Goal: Information Seeking & Learning: Find specific fact

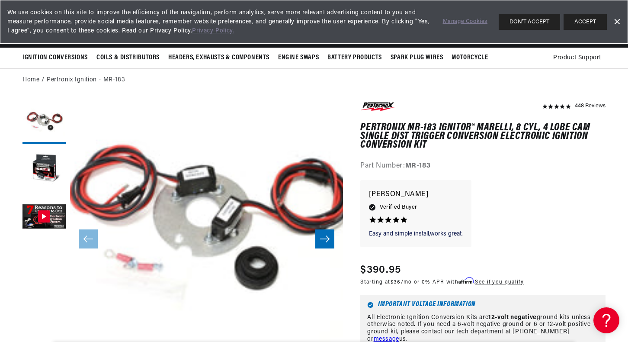
scroll to position [0, 225]
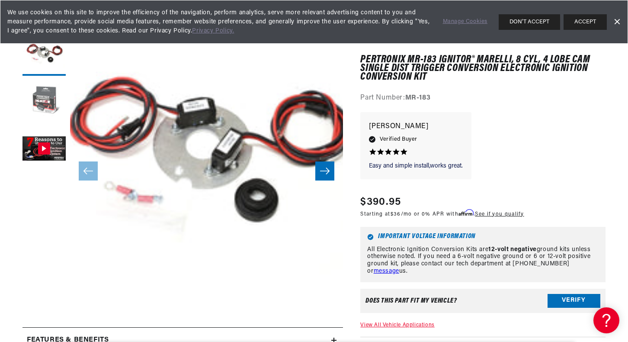
click at [42, 99] on button "Load image 2 in gallery view" at bounding box center [44, 101] width 43 height 43
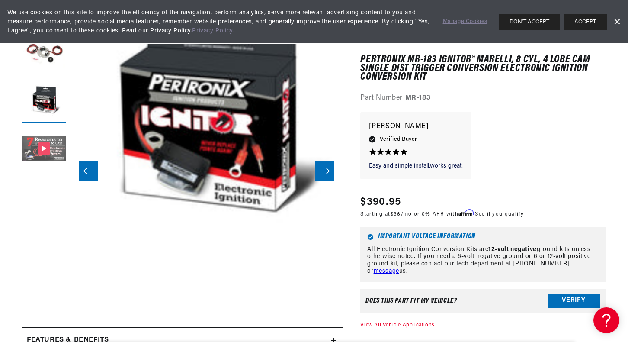
click at [53, 141] on button "Gallery Viewer" at bounding box center [44, 149] width 43 height 43
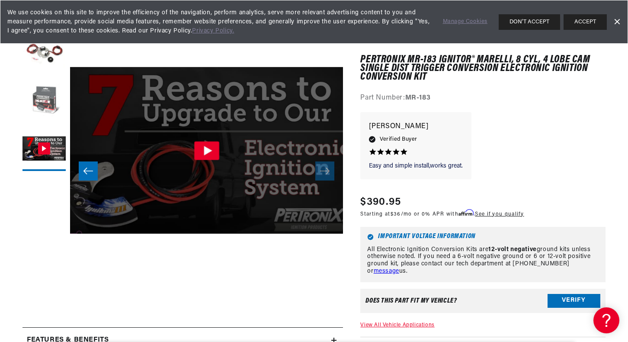
click at [46, 102] on button "Load image 2 in gallery view" at bounding box center [44, 101] width 43 height 43
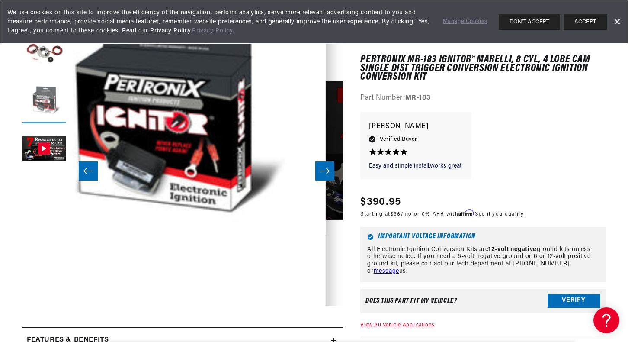
scroll to position [19, 273]
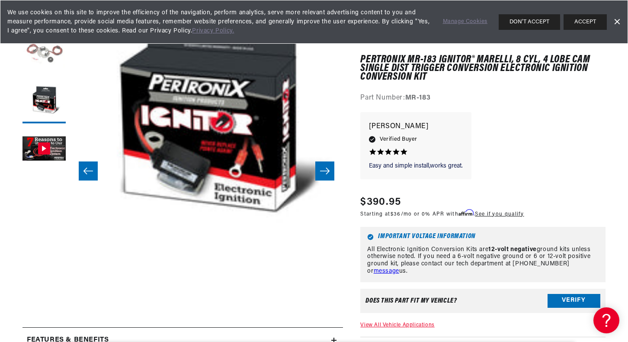
click at [53, 53] on button "Load image 1 in gallery view" at bounding box center [44, 53] width 43 height 43
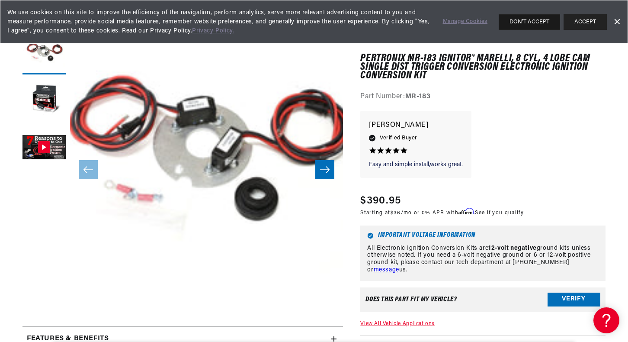
scroll to position [0, 0]
click at [327, 169] on icon "Slide right" at bounding box center [325, 170] width 10 height 6
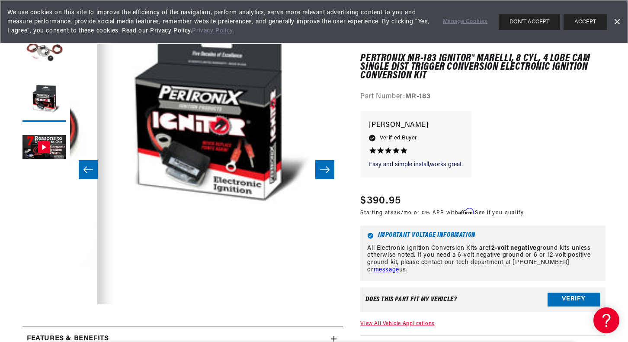
scroll to position [0, 262]
click at [327, 169] on icon "Slide right" at bounding box center [325, 170] width 10 height 6
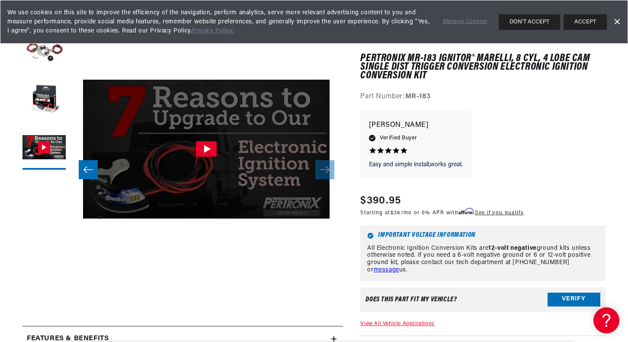
click at [208, 145] on icon "Gallery Viewer" at bounding box center [206, 150] width 21 height 16
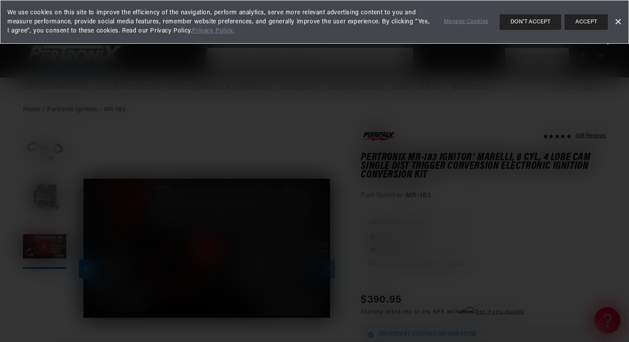
scroll to position [0, 0]
click at [618, 18] on link "Dismiss Banner" at bounding box center [618, 22] width 13 height 13
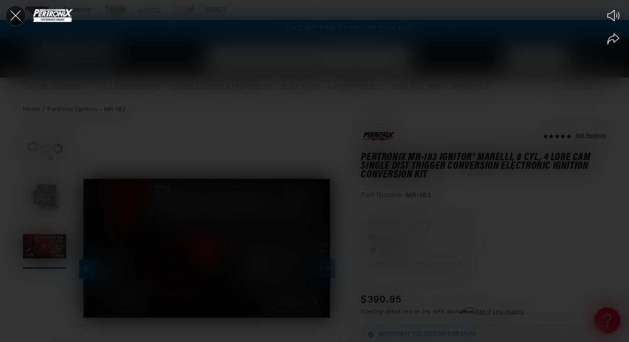
scroll to position [0, 262]
click at [12, 13] on icon "Close the video player" at bounding box center [15, 15] width 19 height 19
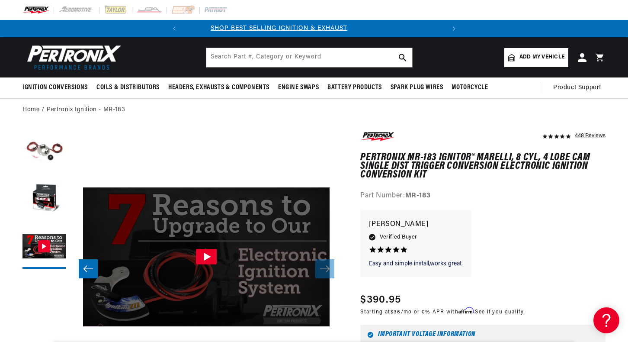
scroll to position [0, 0]
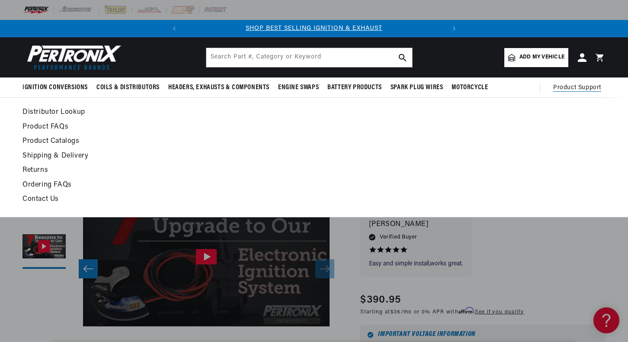
click at [565, 88] on span "Product Support" at bounding box center [578, 88] width 48 height 10
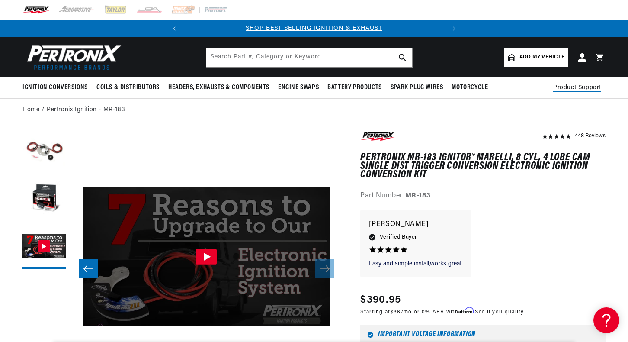
click at [564, 88] on span "Product Support" at bounding box center [578, 88] width 48 height 10
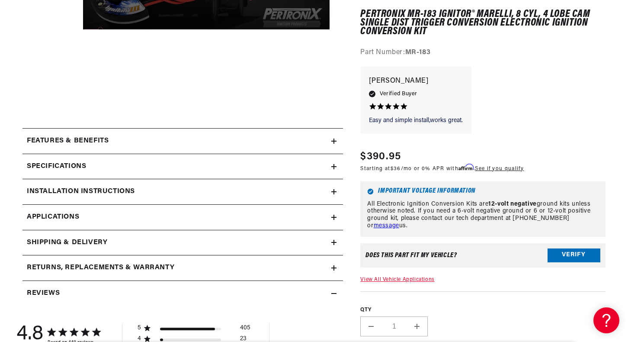
scroll to position [301, 0]
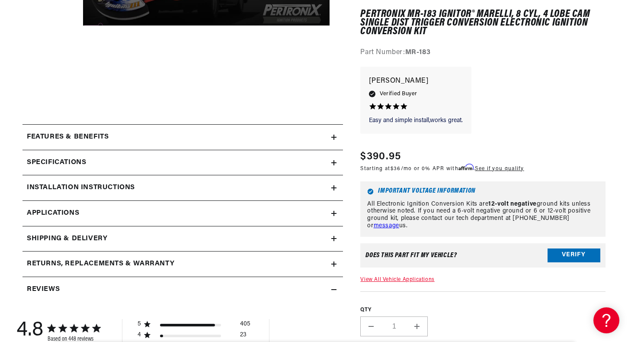
click at [121, 185] on h2 "Installation instructions" at bounding box center [81, 187] width 108 height 11
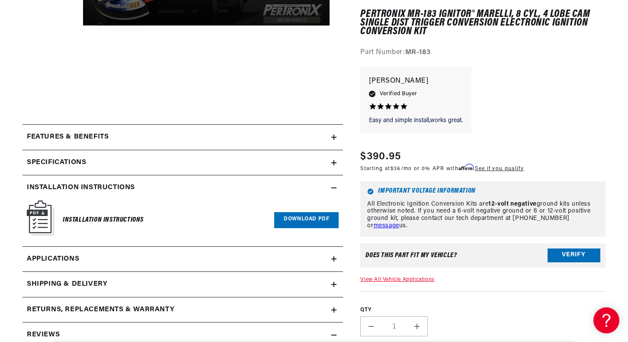
scroll to position [0, 0]
click at [303, 214] on link "Download PDF" at bounding box center [306, 220] width 64 height 16
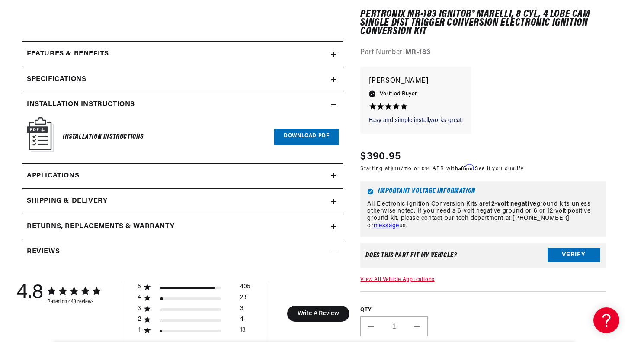
scroll to position [400, 0]
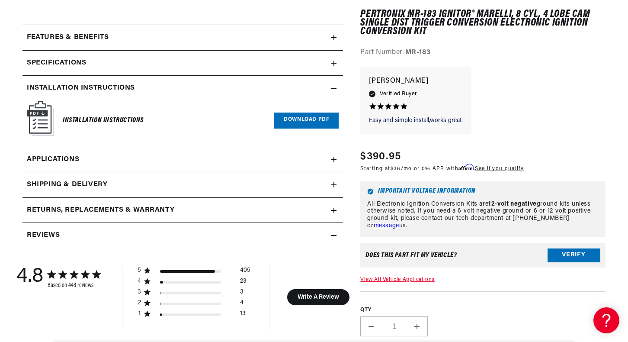
click at [288, 156] on link "Applications" at bounding box center [183, 160] width 321 height 26
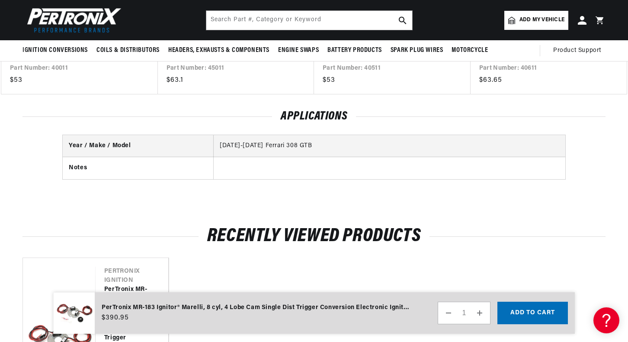
scroll to position [1748, 0]
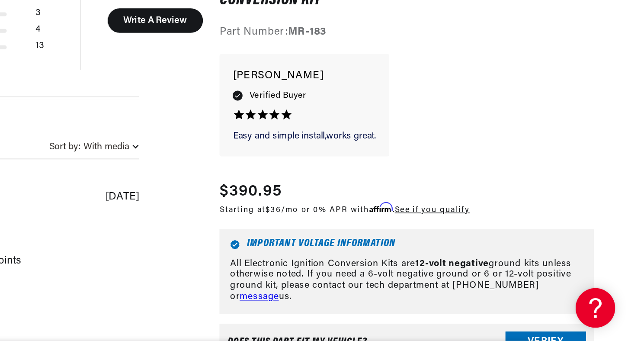
scroll to position [570, 0]
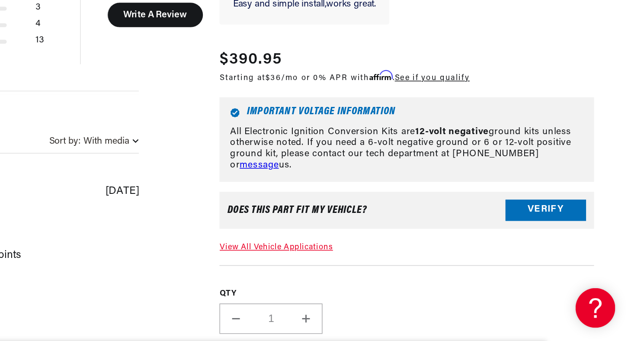
click at [361, 277] on link "View All Vehicle Applications" at bounding box center [398, 279] width 74 height 5
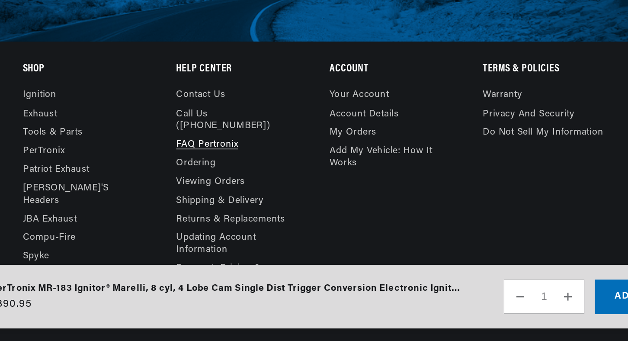
scroll to position [0, 262]
click at [223, 176] on link "Contact us" at bounding box center [239, 181] width 32 height 10
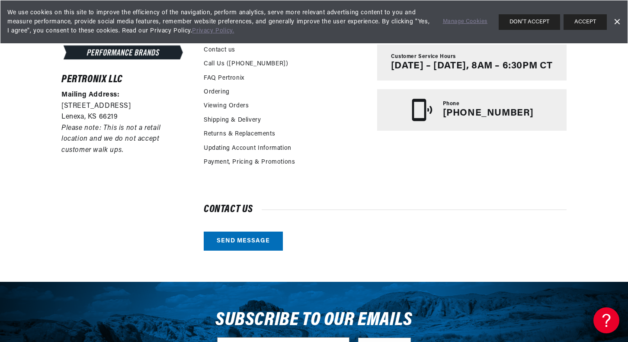
scroll to position [204, 0]
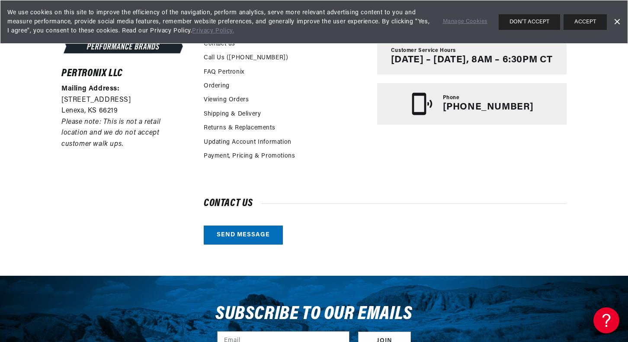
click at [242, 236] on link "Send message" at bounding box center [243, 234] width 79 height 19
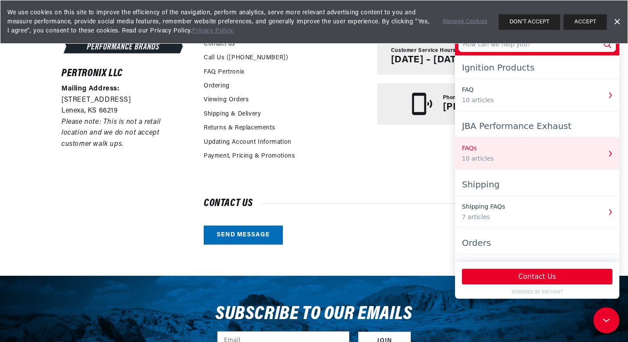
scroll to position [0, 0]
click at [519, 148] on div "FAQs" at bounding box center [531, 148] width 139 height 9
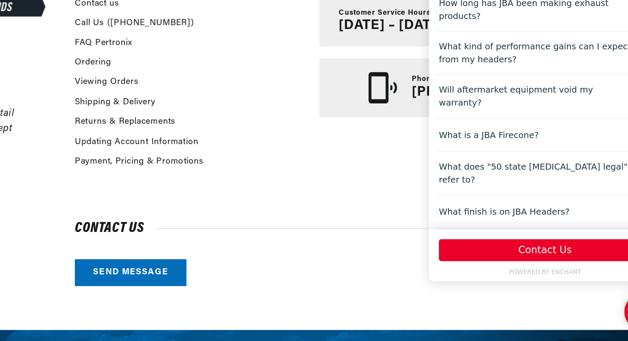
click at [485, 157] on div "Will headers make my car louder?" at bounding box center [505, 161] width 139 height 9
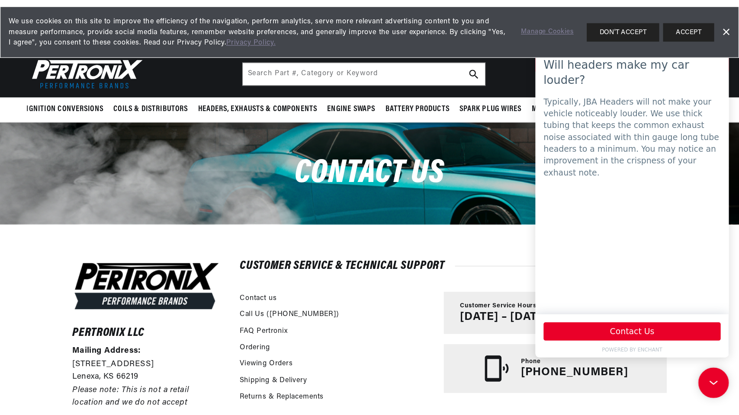
scroll to position [0, 262]
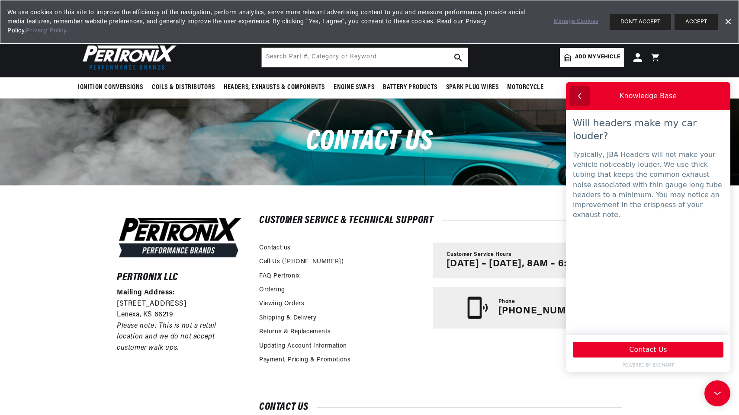
click at [578, 93] on icon "button" at bounding box center [579, 95] width 11 height 11
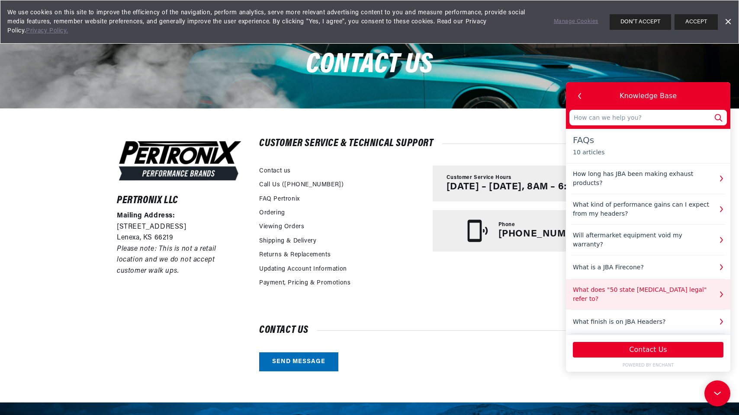
scroll to position [0, 0]
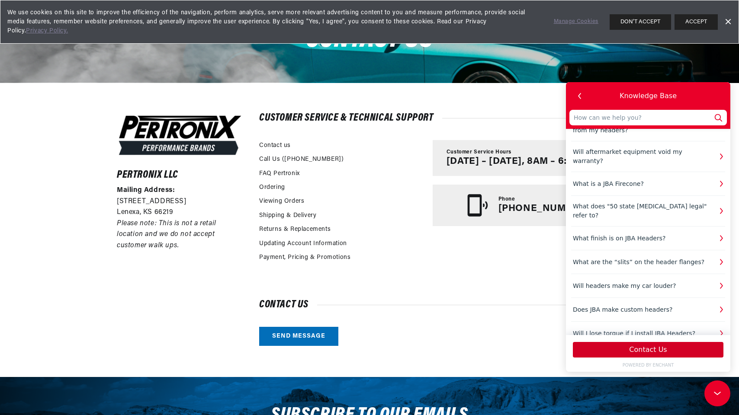
click at [620, 341] on button "Contact Us" at bounding box center [648, 350] width 151 height 16
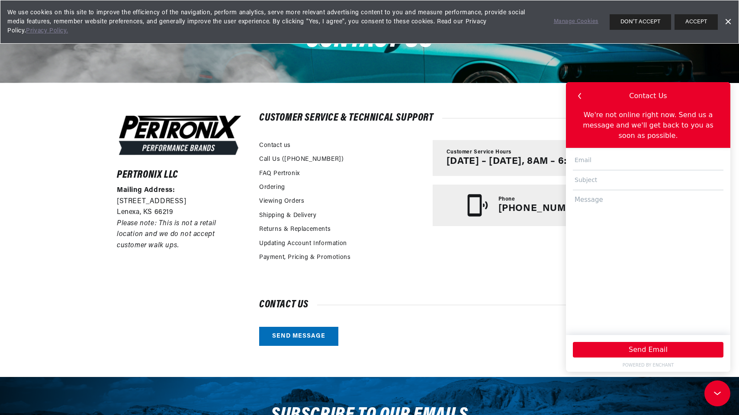
click at [607, 159] on input "text" at bounding box center [648, 161] width 151 height 20
type input "Peter"
type input "peter.prager@gmail.com"
click at [627, 183] on input "text" at bounding box center [648, 181] width 151 height 20
type input "MR-183 lignition"
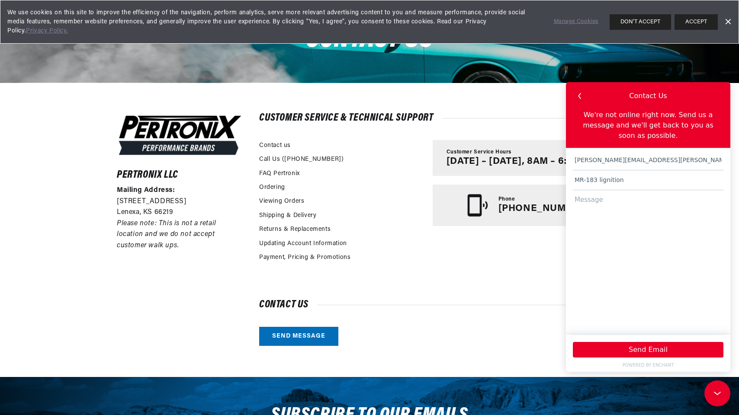
click at [586, 203] on textarea at bounding box center [648, 258] width 151 height 137
click at [628, 227] on textarea "Hi I bought from You this ignitios for my Lamborghini Urraco , installed and Wo…" at bounding box center [648, 258] width 151 height 137
click at [628, 227] on textarea "Hi I bought from You this ignitios for my Lamborghini Urraco , installed and wo…" at bounding box center [648, 258] width 151 height 137
click at [628, 228] on textarea "Hi I bought from You this ignitios for my Lamborghini Urraco , installed and wo…" at bounding box center [648, 258] width 151 height 137
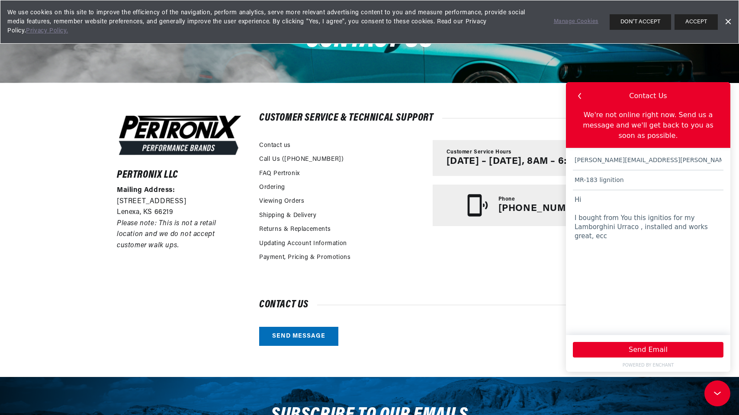
scroll to position [0, 0]
click at [582, 236] on textarea "Hi I bought from You this ignitios for my Lamborghini Urraco , installed and wo…" at bounding box center [648, 258] width 151 height 137
click at [589, 237] on textarea "Hi I bought from You this ignitios for my Lamborghini Urraco , installed and wo…" at bounding box center [648, 258] width 151 height 137
click at [582, 238] on textarea "Hi I bought from You this ignitios for my Lamborghini Urraco , installed and wo…" at bounding box center [648, 258] width 151 height 137
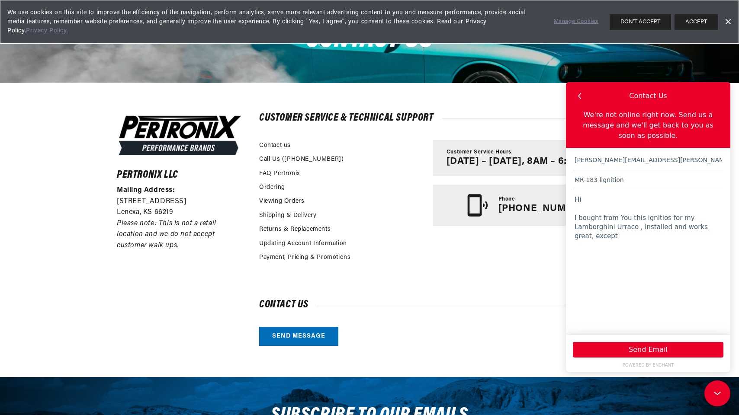
click at [606, 243] on textarea "Hi I bought from You this ignitios for my Lamborghini Urraco , installed and wo…" at bounding box center [648, 258] width 151 height 137
click at [583, 236] on textarea "Hi I bought from You this ignitios for my Lamborghini Urraco , installed and wo…" at bounding box center [648, 258] width 151 height 137
click at [603, 238] on textarea "Hi I bought from You this ignitios for my Lamborghini Urraco , installed and wo…" at bounding box center [648, 258] width 151 height 137
click at [627, 233] on textarea "Hi I bought from You this ignitios for my Lamborghini Urraco , installed and wo…" at bounding box center [648, 258] width 151 height 137
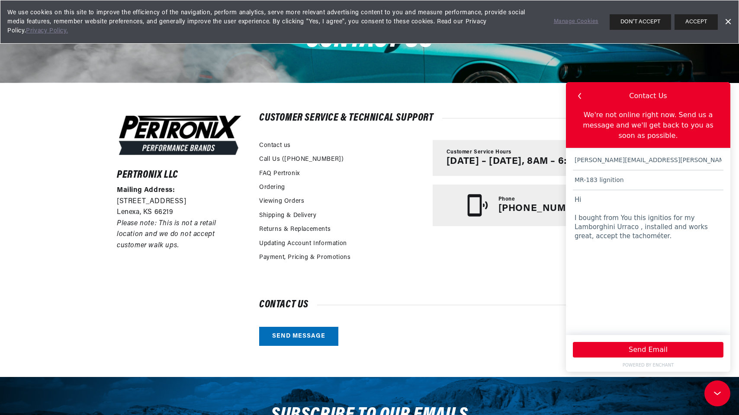
click at [628, 234] on textarea "Hi I bought from You this ignitios for my Lamborghini Urraco , installed and wo…" at bounding box center [648, 258] width 151 height 137
click at [628, 239] on textarea "Hi I bought from You this ignitios for my Lamborghini Urraco , installed and wo…" at bounding box center [648, 258] width 151 height 137
click at [628, 228] on textarea "Hi I bought from You this ignitios for my Lamborghini Urraco , installed and wo…" at bounding box center [648, 258] width 151 height 137
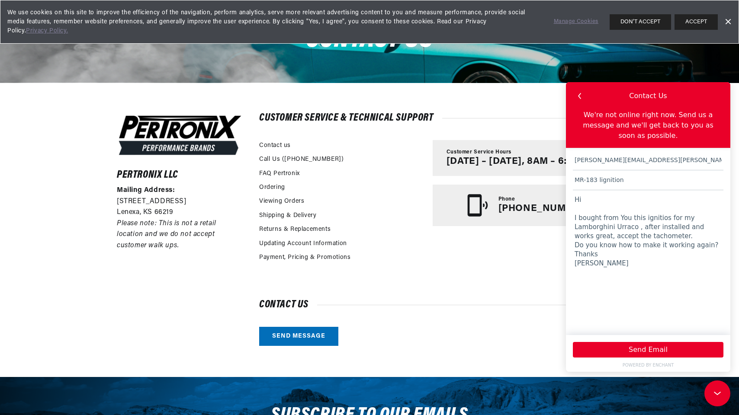
click at [628, 227] on textarea "Hi I bought from You this ignitios for my Lamborghini Urraco , after installed …" at bounding box center [648, 258] width 151 height 137
click at [628, 229] on textarea "Hi I bought from You this ignitios for my Lamborghini Urraco , after installed …" at bounding box center [648, 258] width 151 height 137
click at [594, 237] on textarea "Hi I bought from You this ignitios for my Lamborghini Urraco , installed and wo…" at bounding box center [648, 258] width 151 height 137
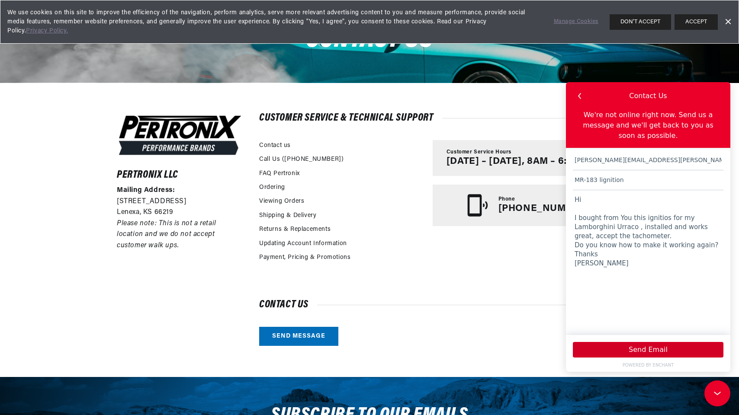
type textarea "Hi I bought from You this ignitios for my Lamborghini Urraco , installed and wo…"
click at [625, 341] on button "Send Email" at bounding box center [648, 350] width 151 height 16
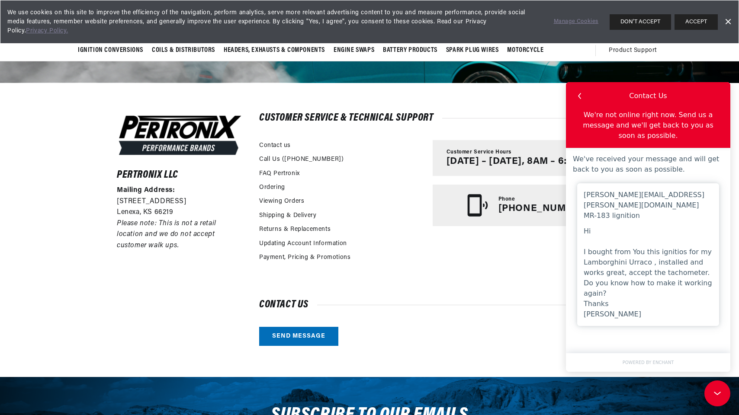
scroll to position [0, 0]
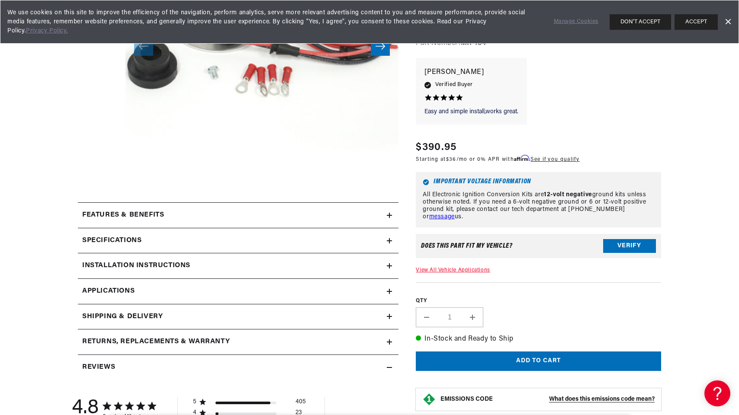
scroll to position [225, 0]
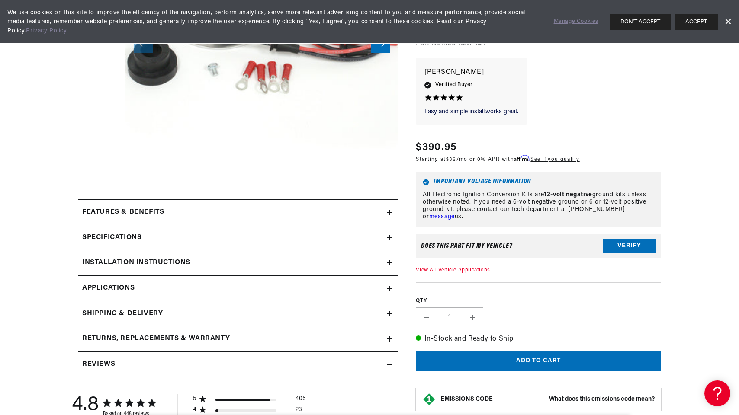
click at [346, 212] on div "Features & Benefits" at bounding box center [232, 212] width 309 height 11
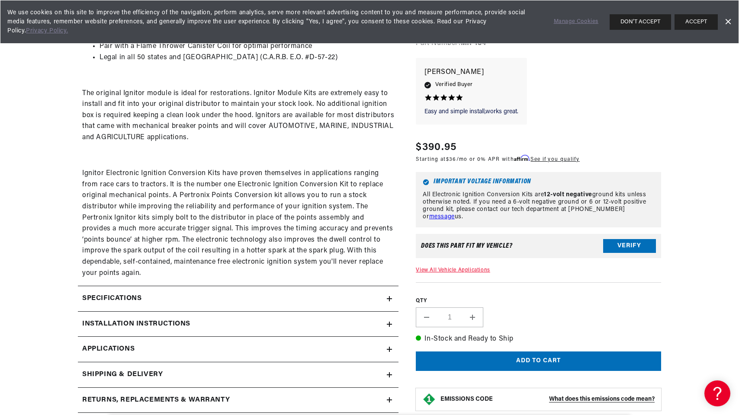
scroll to position [498, 0]
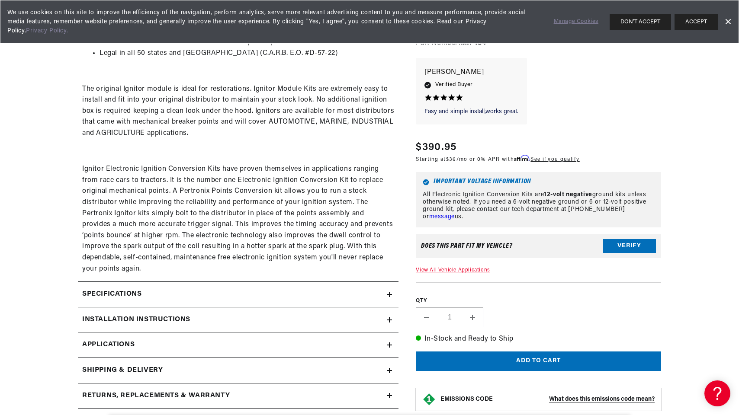
click at [248, 289] on div "Specifications" at bounding box center [232, 294] width 309 height 11
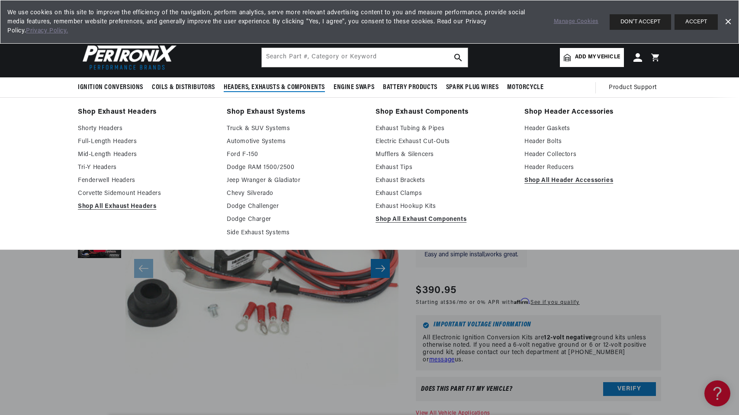
scroll to position [0, 0]
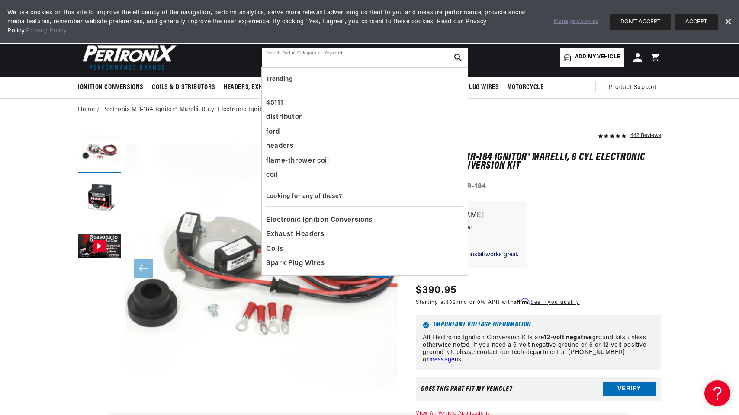
click at [279, 59] on input "text" at bounding box center [365, 57] width 206 height 19
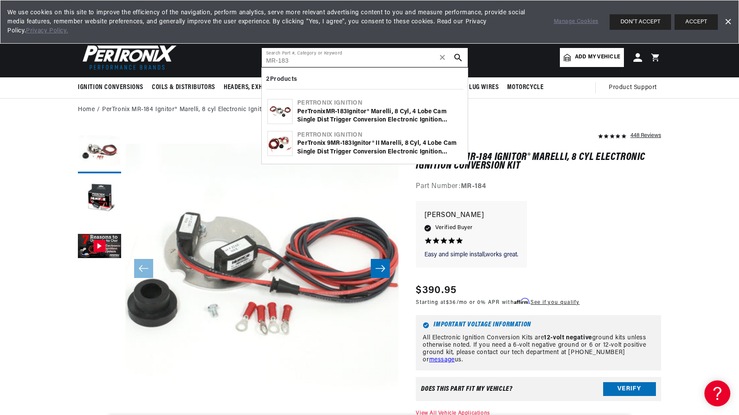
type input "MR-183"
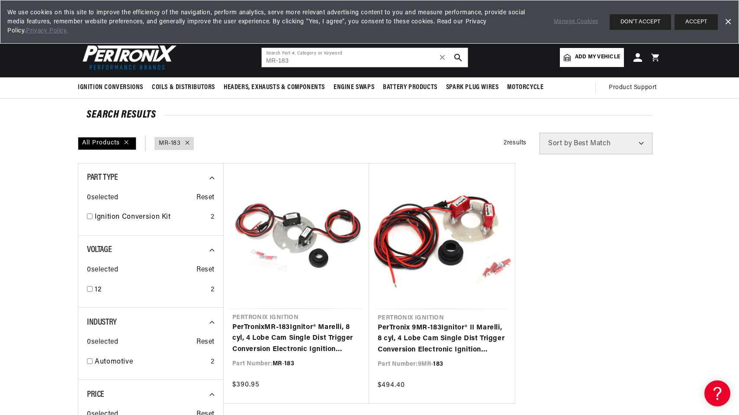
scroll to position [0, 262]
click at [550, 146] on span "Sort by" at bounding box center [560, 143] width 24 height 7
click at [113, 142] on div "All Products" at bounding box center [107, 143] width 58 height 13
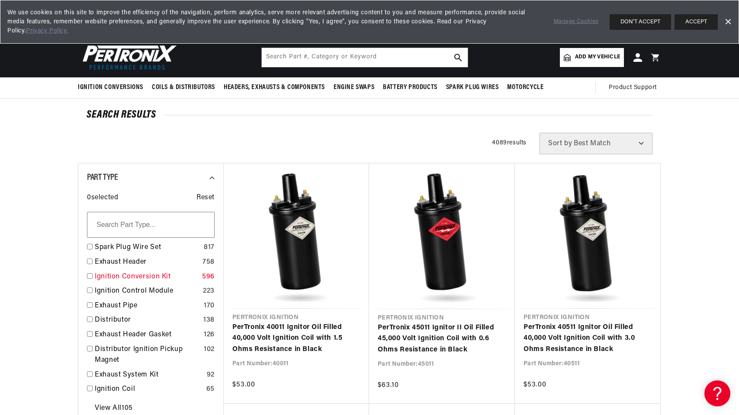
click at [138, 274] on link "Ignition Conversion Kit" at bounding box center [147, 277] width 104 height 11
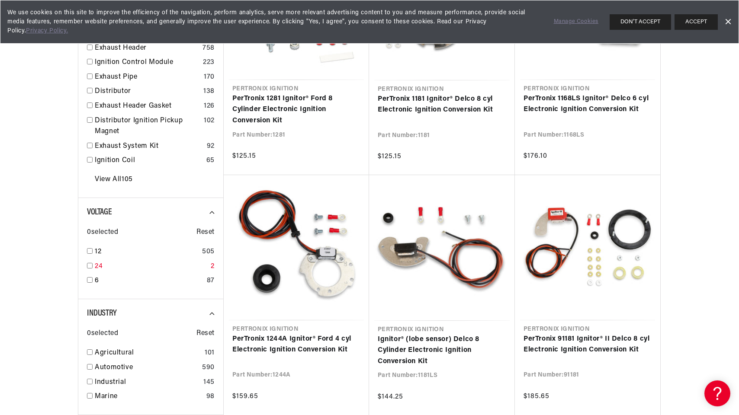
scroll to position [250, 0]
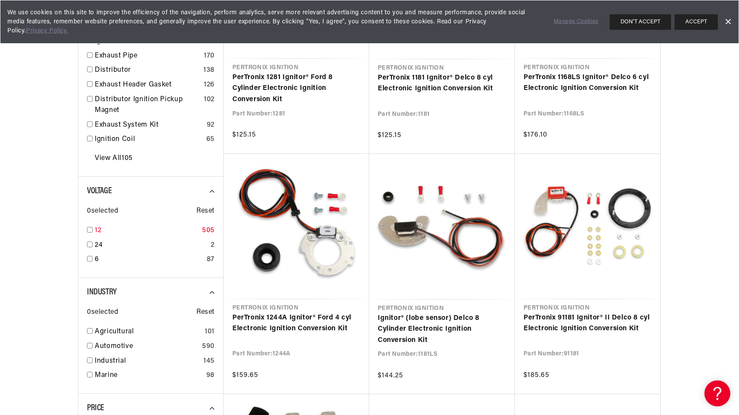
click at [90, 228] on input "checkbox" at bounding box center [90, 230] width 6 height 6
checkbox input "true"
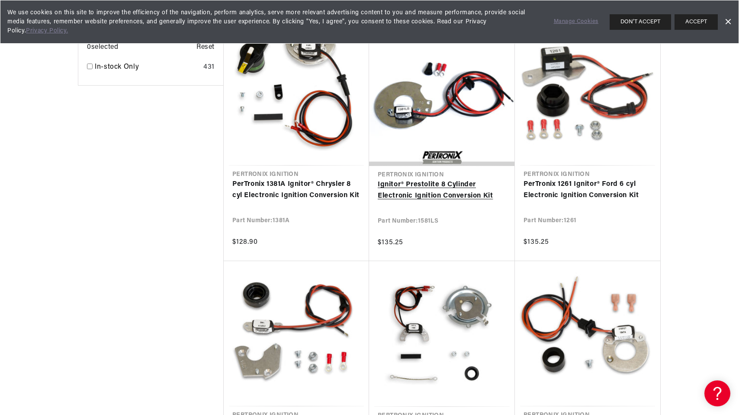
scroll to position [0, 262]
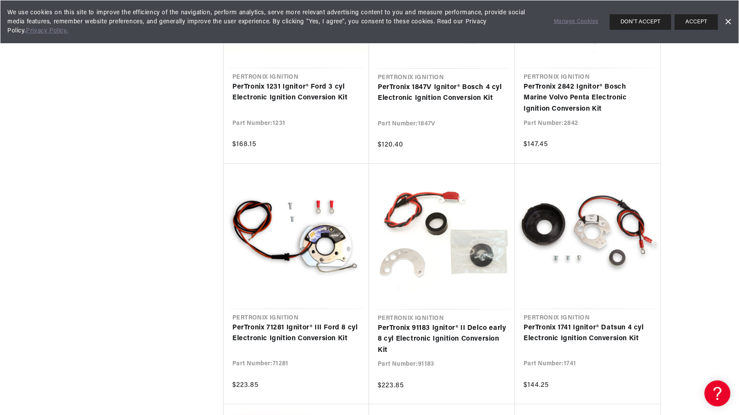
scroll to position [0, 262]
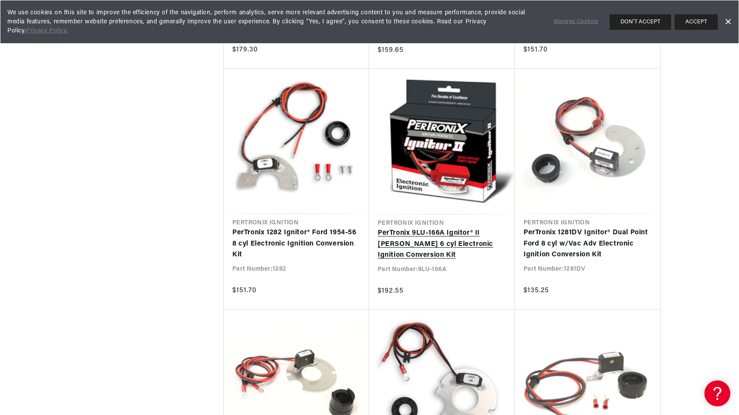
scroll to position [2987, 0]
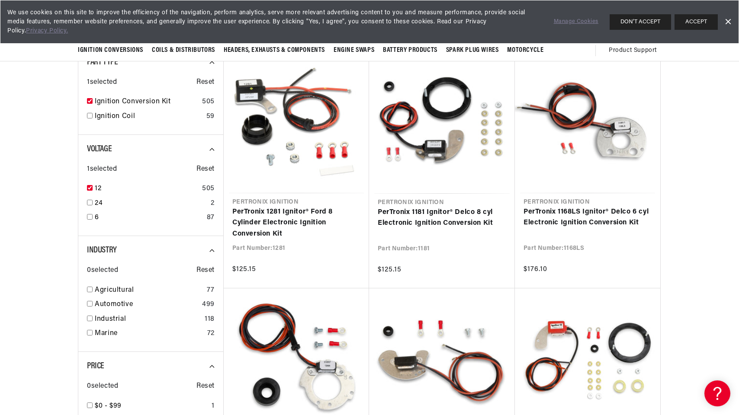
scroll to position [0, 180]
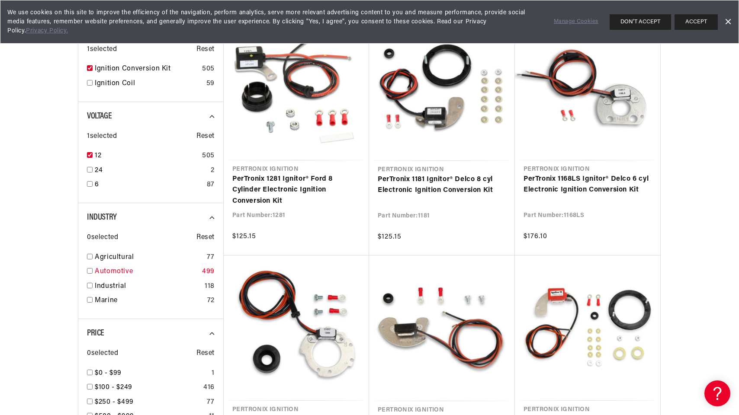
click at [113, 269] on link "Automotive" at bounding box center [147, 272] width 104 height 11
click at [91, 270] on input "checkbox" at bounding box center [90, 271] width 6 height 6
checkbox input "false"
click at [114, 253] on link "Agricultural" at bounding box center [149, 257] width 109 height 11
checkbox input "true"
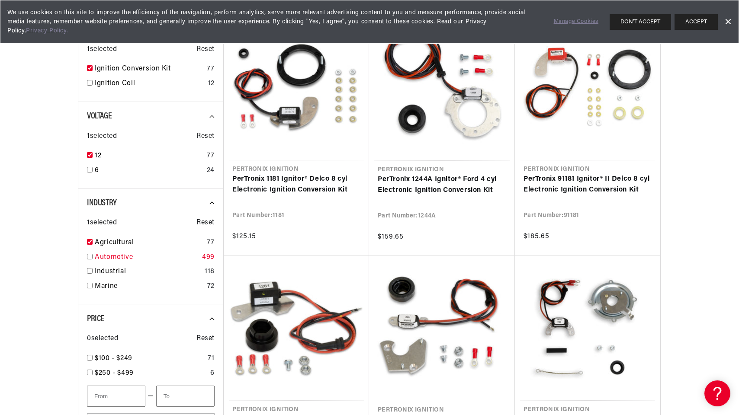
click at [119, 254] on link "Automotive" at bounding box center [147, 257] width 104 height 11
checkbox input "true"
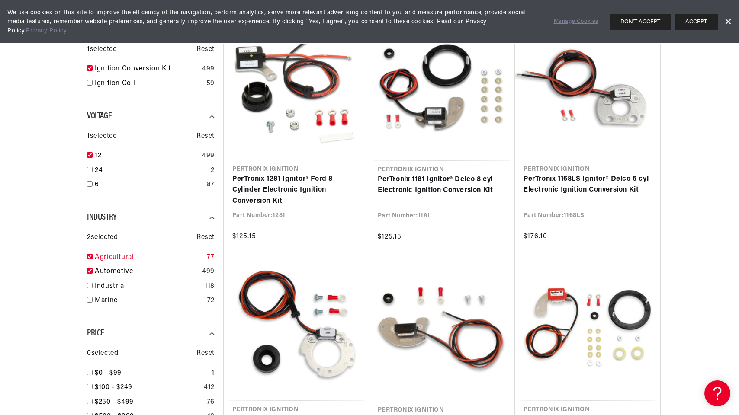
click at [90, 252] on div "Agricultural 77" at bounding box center [151, 259] width 128 height 15
checkbox input "false"
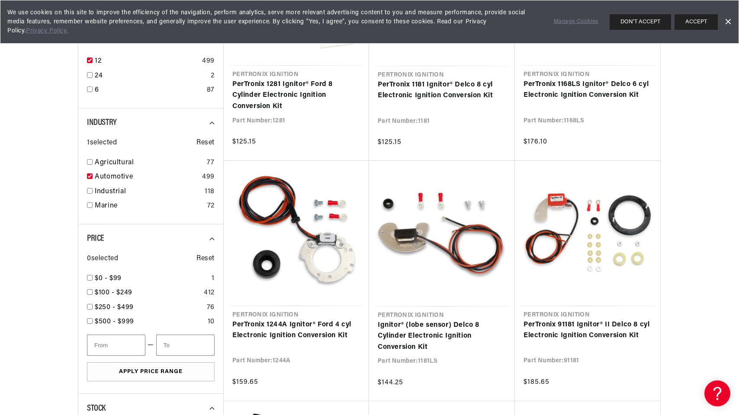
scroll to position [276, 0]
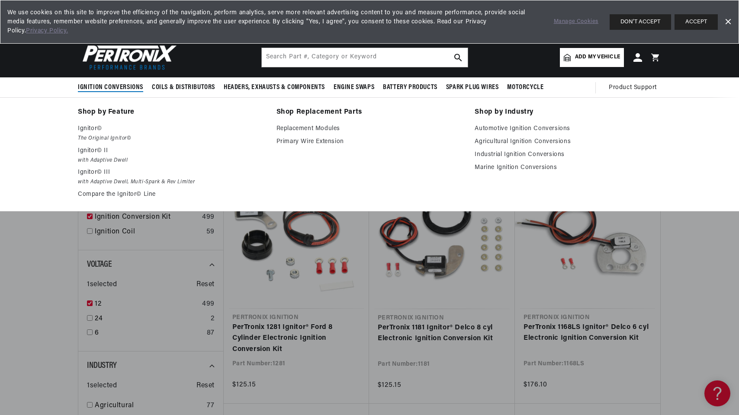
click at [105, 89] on span "Ignition Conversions" at bounding box center [110, 87] width 65 height 9
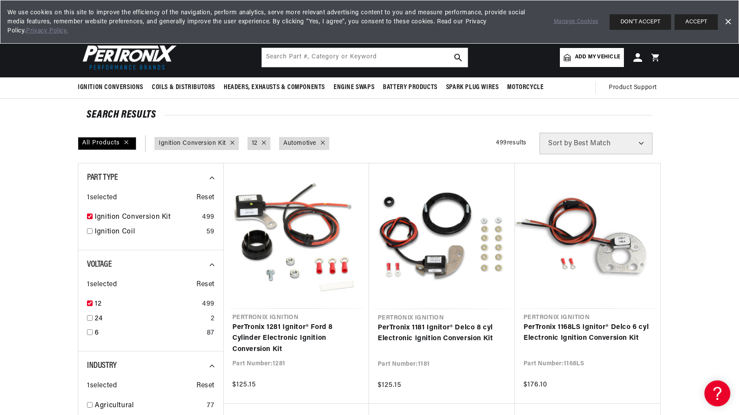
scroll to position [0, 0]
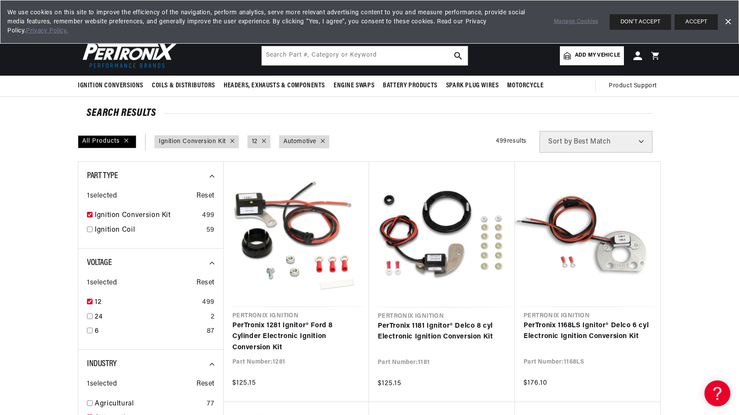
click at [602, 55] on span "Add my vehicle" at bounding box center [597, 56] width 45 height 8
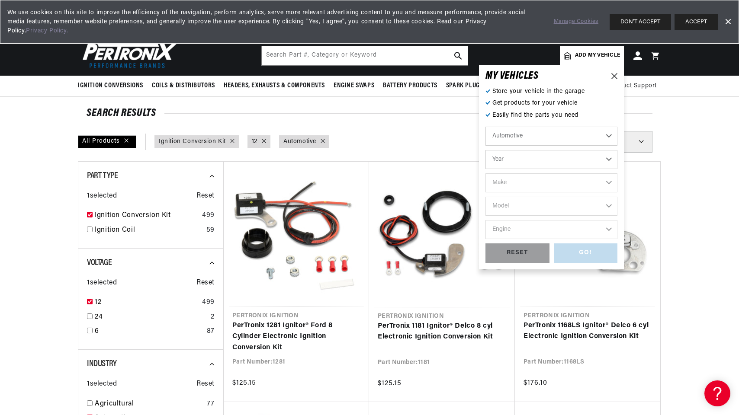
scroll to position [0, 262]
select select "1974"
select select "Lamborghini"
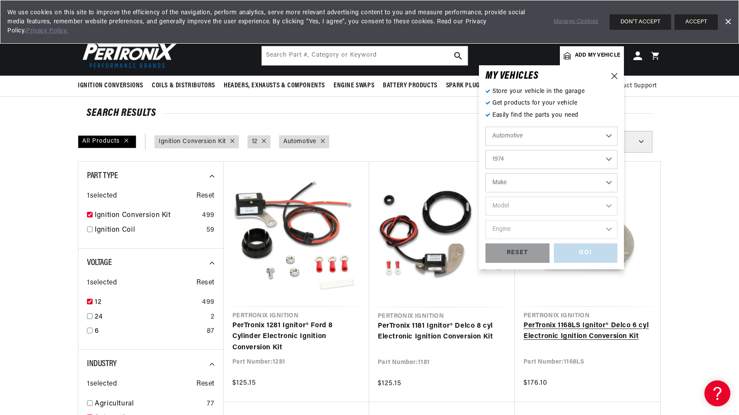
select select "Lamborghini"
select select "Urraco"
select select "8"
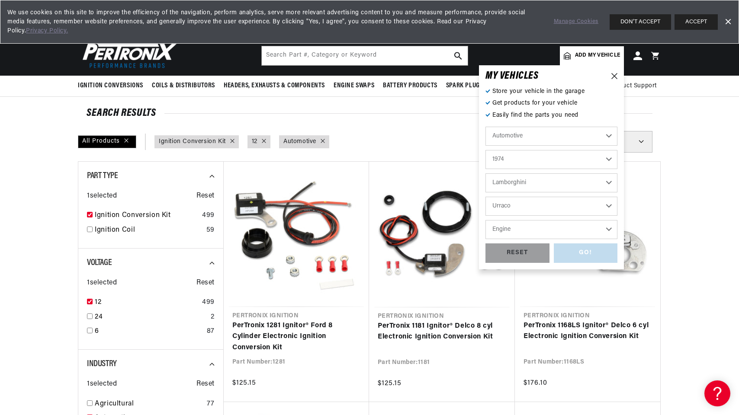
select select "8"
click at [578, 248] on div "GO!" at bounding box center [586, 253] width 64 height 19
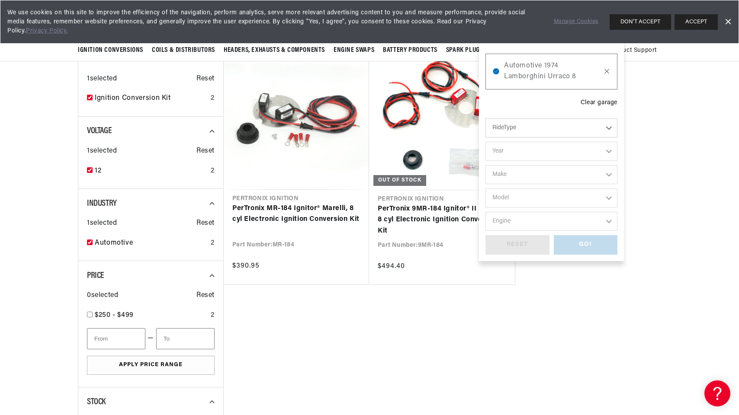
scroll to position [0, 33]
click at [608, 69] on icon at bounding box center [606, 71] width 7 height 7
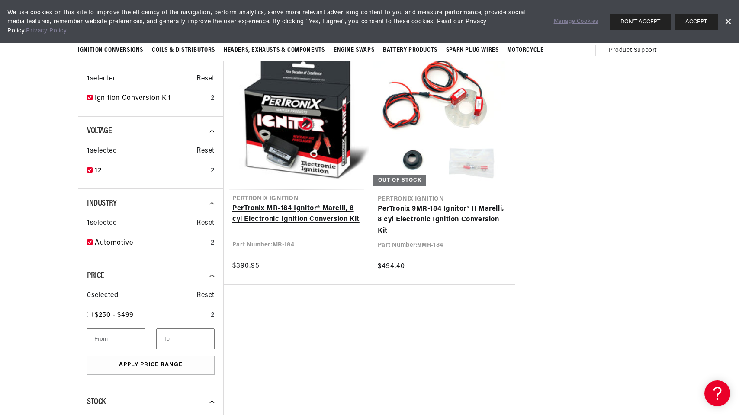
click at [305, 214] on link "PerTronix MR-184 Ignitor® Marelli, 8 cyl Electronic Ignition Conversion Kit" at bounding box center [296, 214] width 128 height 22
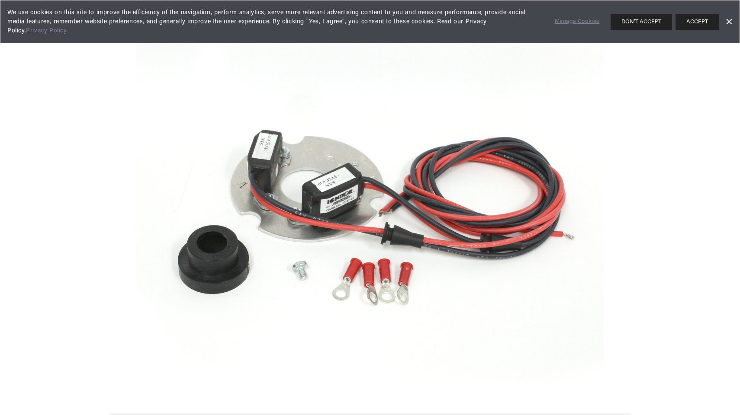
scroll to position [0, 262]
